Goal: Task Accomplishment & Management: Manage account settings

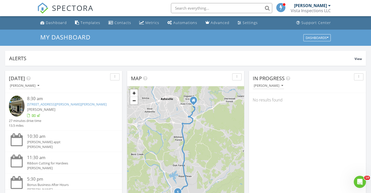
scroll to position [461, 371]
click at [66, 106] on link "41 Lanceford Cir, Fletcher, NC 28732" at bounding box center [66, 104] width 79 height 5
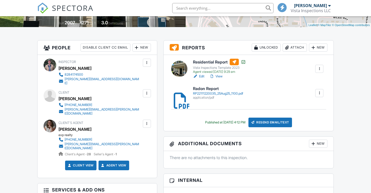
click at [290, 47] on div "Attach" at bounding box center [294, 48] width 24 height 8
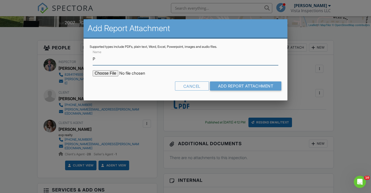
type input "Pest Inspection Report"
click at [107, 73] on input "file" at bounding box center [136, 73] width 86 height 6
type input "C:\fakepath\CCF_007799.pdf"
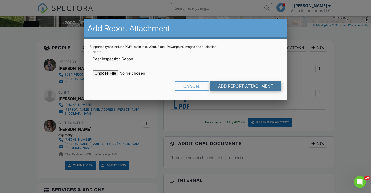
click at [244, 88] on input "Add Report Attachment" at bounding box center [246, 85] width 72 height 9
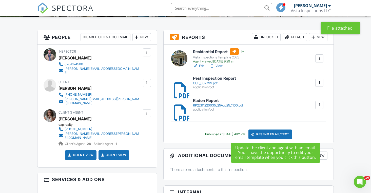
click at [255, 136] on div at bounding box center [252, 134] width 5 height 5
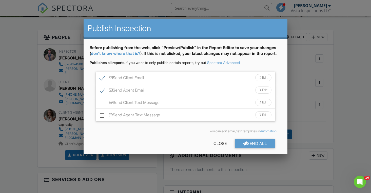
click at [183, 82] on div "Send Client Email Edit" at bounding box center [186, 78] width 180 height 12
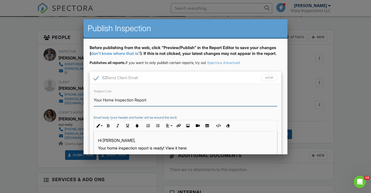
click at [107, 106] on input "Your Home Inspection Report" at bounding box center [186, 100] width 184 height 12
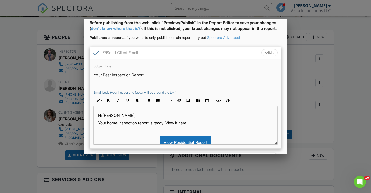
scroll to position [41, 0]
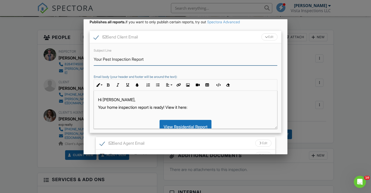
type input "Your Pest Inspection Report"
click at [108, 110] on p "Your home inspection report is ready! View it here:" at bounding box center [185, 108] width 175 height 6
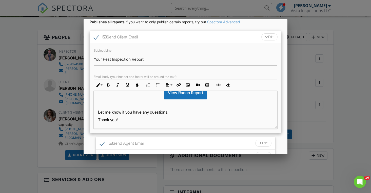
scroll to position [103, 0]
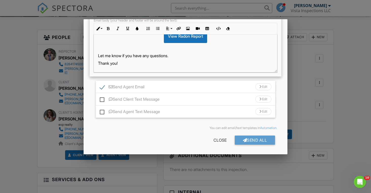
click at [154, 89] on div "Send Agent Email Edit" at bounding box center [186, 87] width 180 height 12
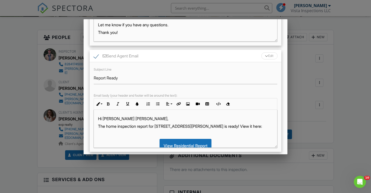
scroll to position [133, 0]
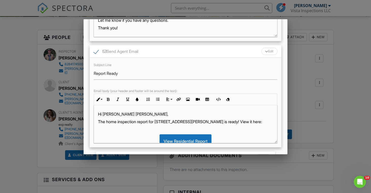
click at [109, 125] on p "The home inspection report for [STREET_ADDRESS][PERSON_NAME] is ready! View it …" at bounding box center [185, 122] width 175 height 6
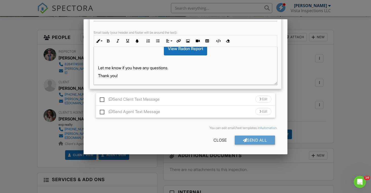
scroll to position [196, 0]
click at [241, 142] on div "Send All" at bounding box center [255, 140] width 40 height 9
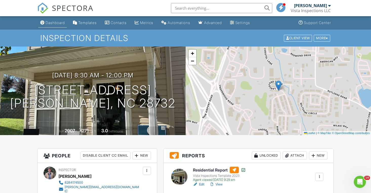
scroll to position [1, 0]
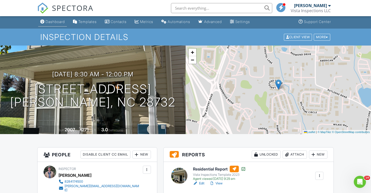
click at [58, 26] on link "Dashboard" at bounding box center [52, 21] width 29 height 9
